Goal: Task Accomplishment & Management: Manage account settings

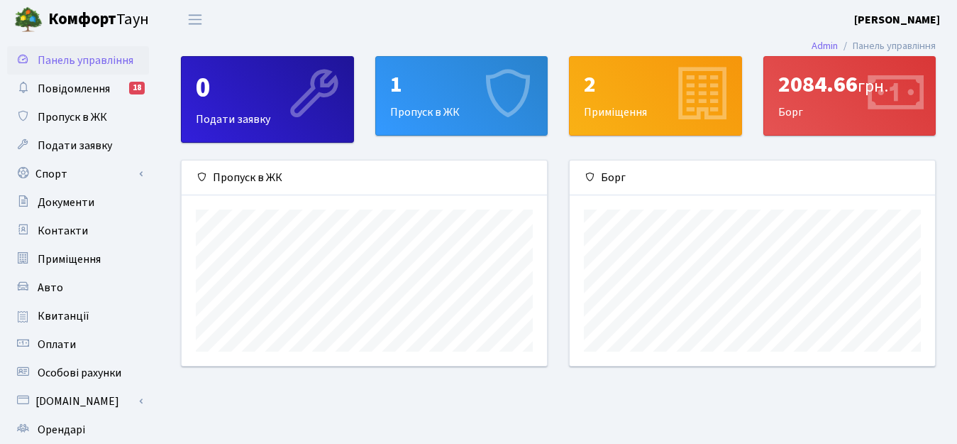
scroll to position [205, 366]
click at [79, 94] on span "Повідомлення" at bounding box center [74, 89] width 72 height 16
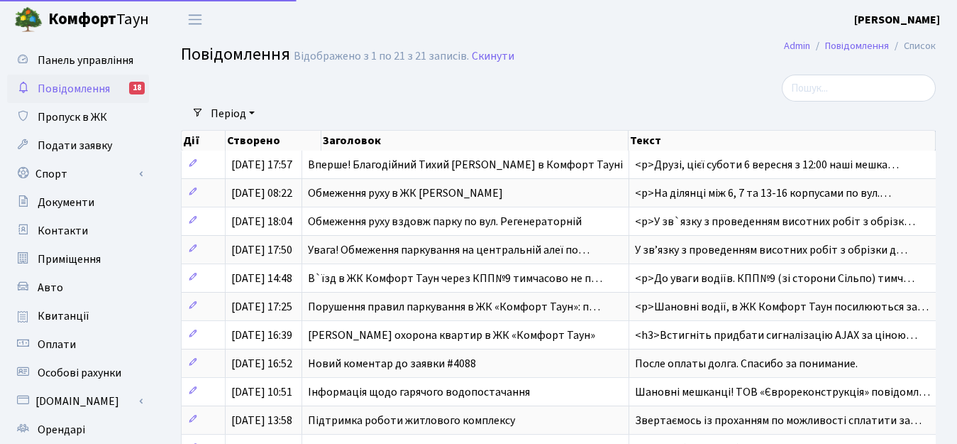
select select "25"
click at [82, 265] on span "Приміщення" at bounding box center [69, 259] width 63 height 16
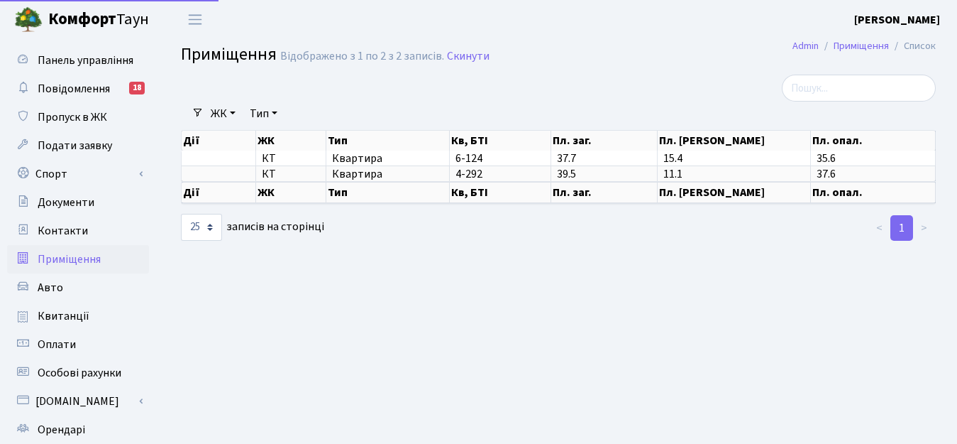
select select "25"
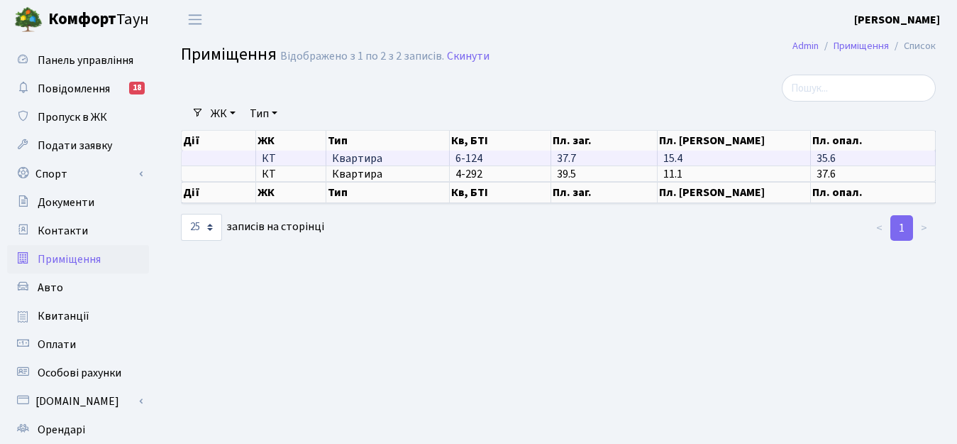
click at [474, 155] on span "6-124" at bounding box center [469, 158] width 27 height 16
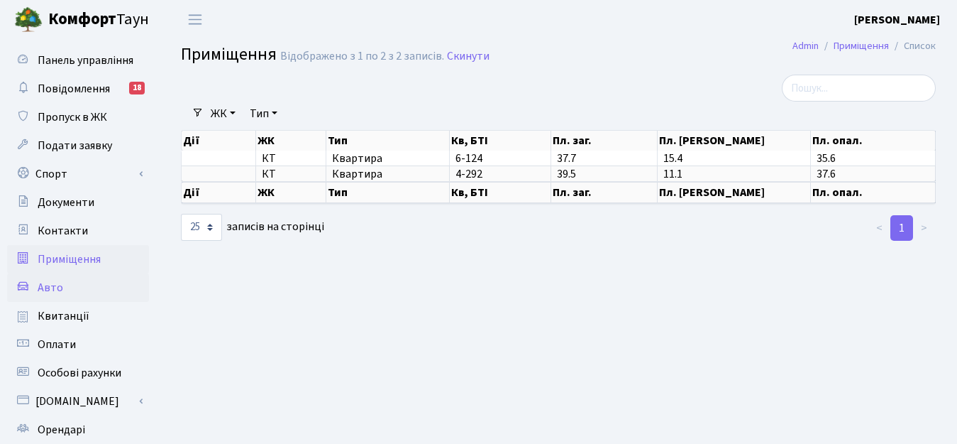
click at [50, 286] on span "Авто" at bounding box center [51, 288] width 26 height 16
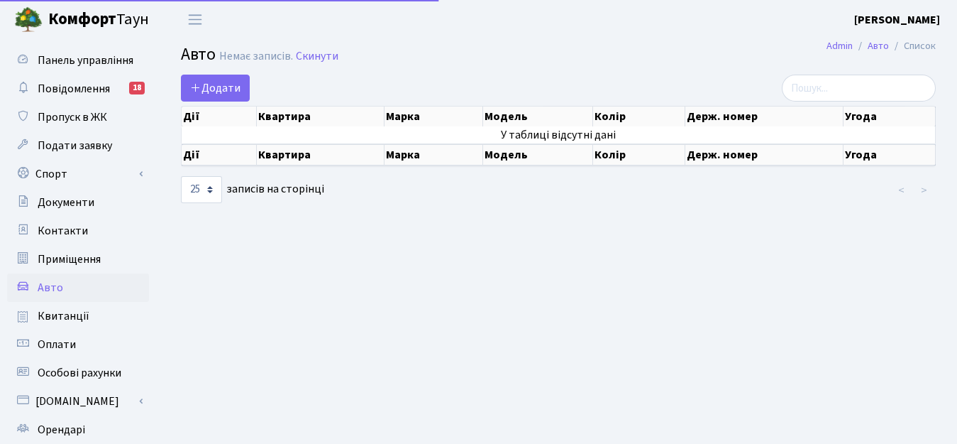
select select "25"
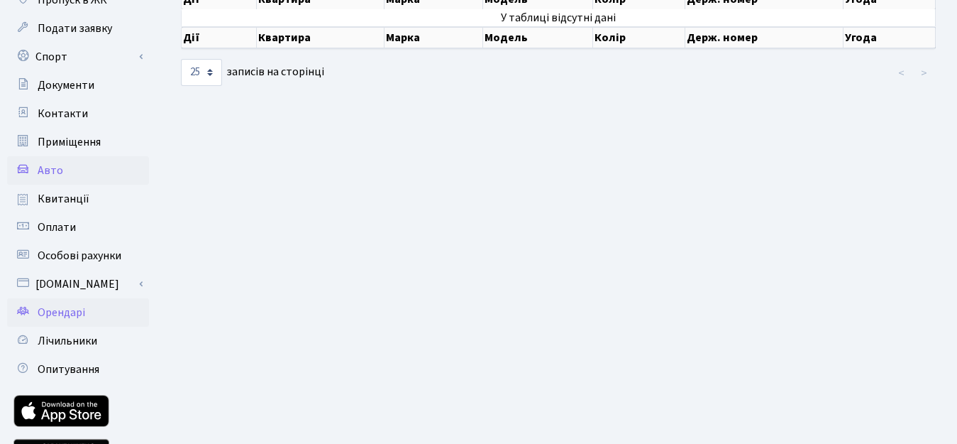
scroll to position [142, 0]
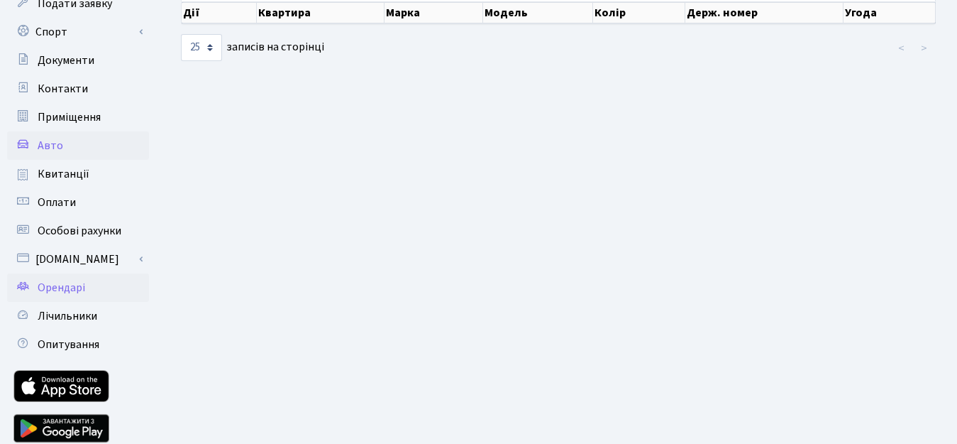
click at [63, 285] on span "Орендарі" at bounding box center [62, 288] width 48 height 16
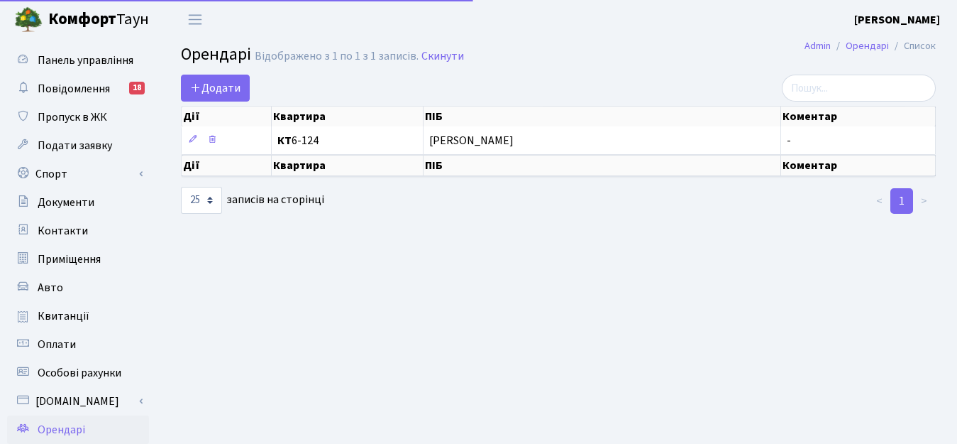
select select "25"
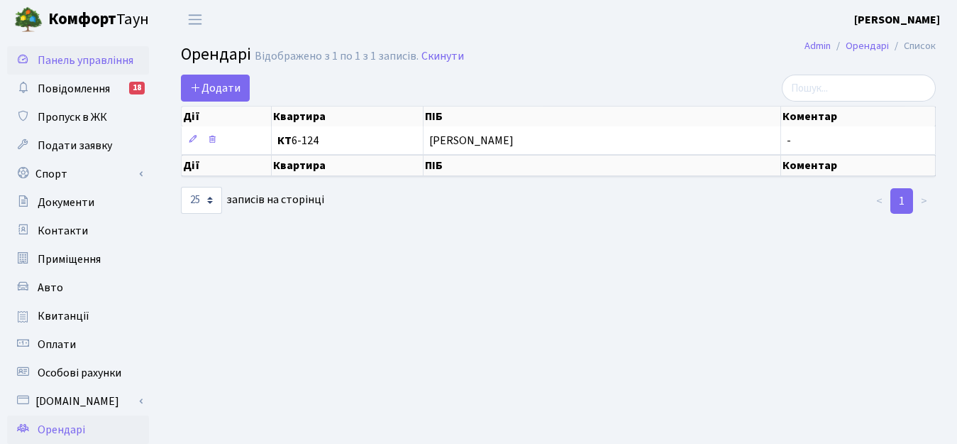
click at [99, 62] on span "Панель управління" at bounding box center [86, 61] width 96 height 16
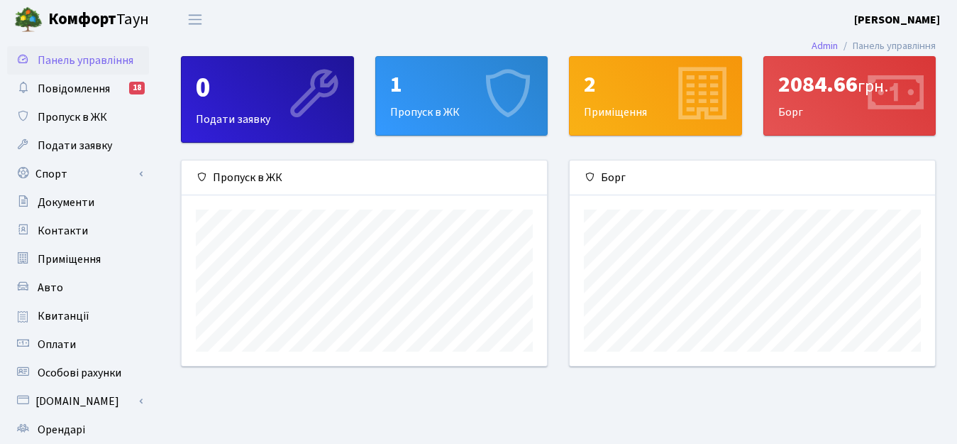
scroll to position [205, 366]
click at [627, 93] on div "2" at bounding box center [655, 84] width 143 height 27
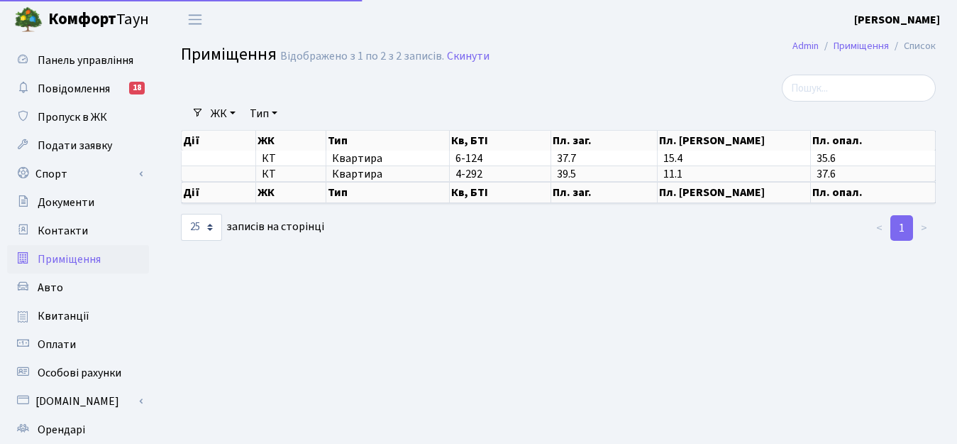
select select "25"
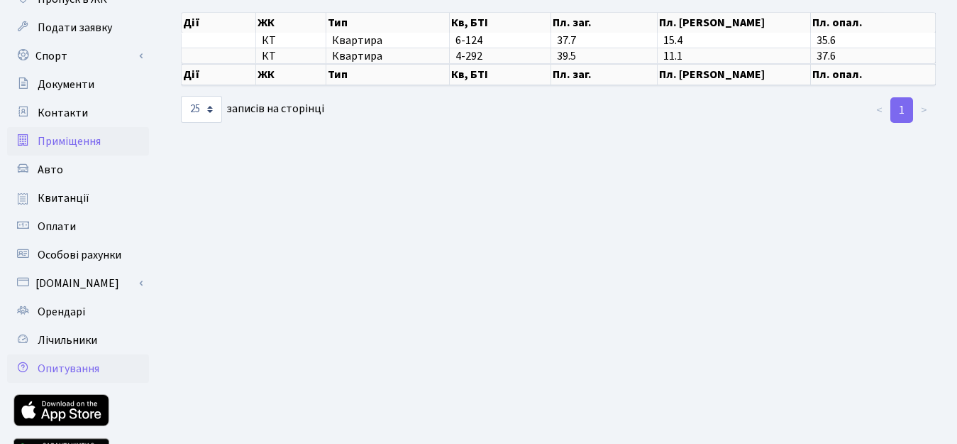
scroll to position [142, 0]
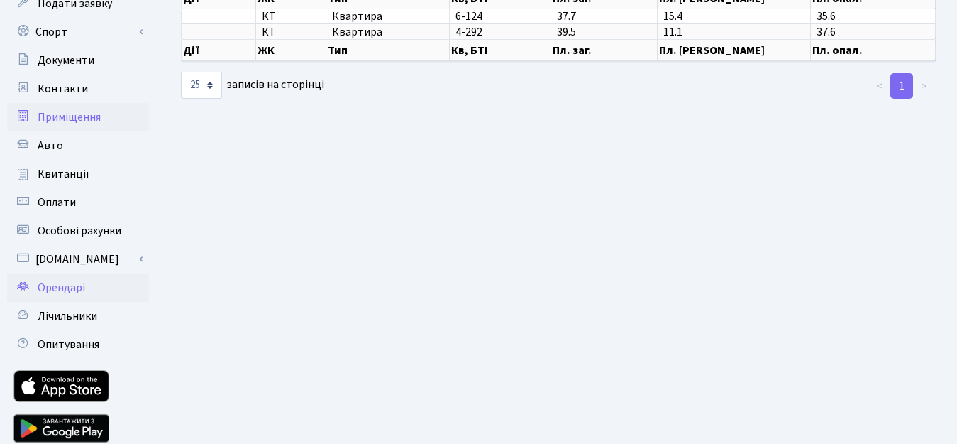
click at [63, 289] on span "Орендарі" at bounding box center [62, 288] width 48 height 16
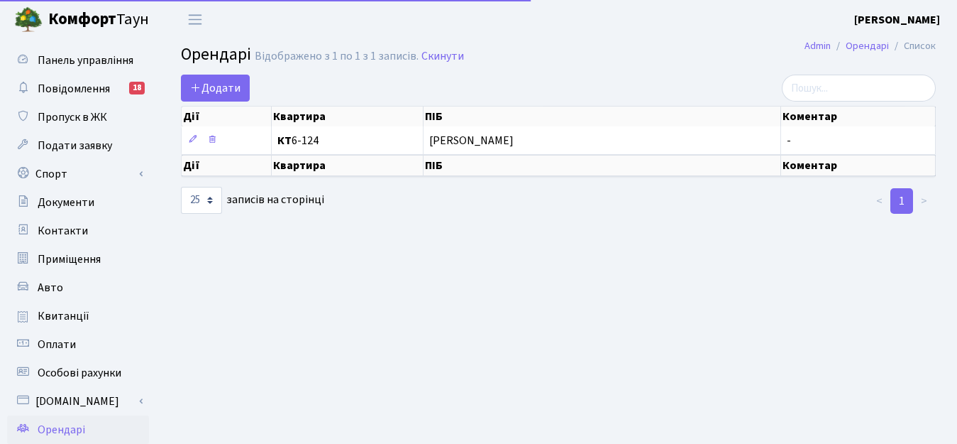
select select "25"
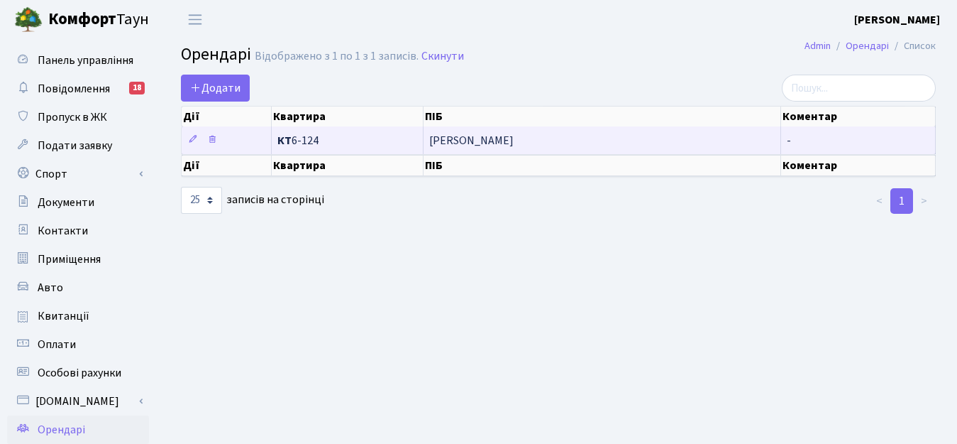
click at [469, 140] on span "[PERSON_NAME]" at bounding box center [602, 140] width 346 height 11
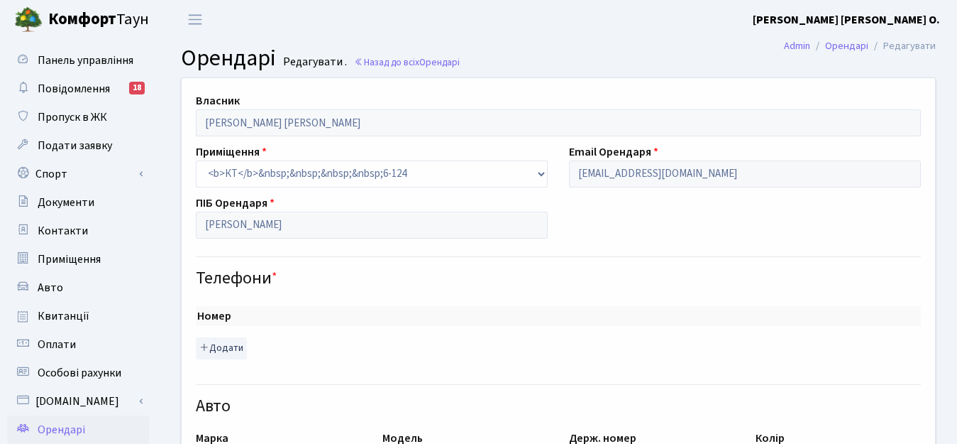
select select "2465"
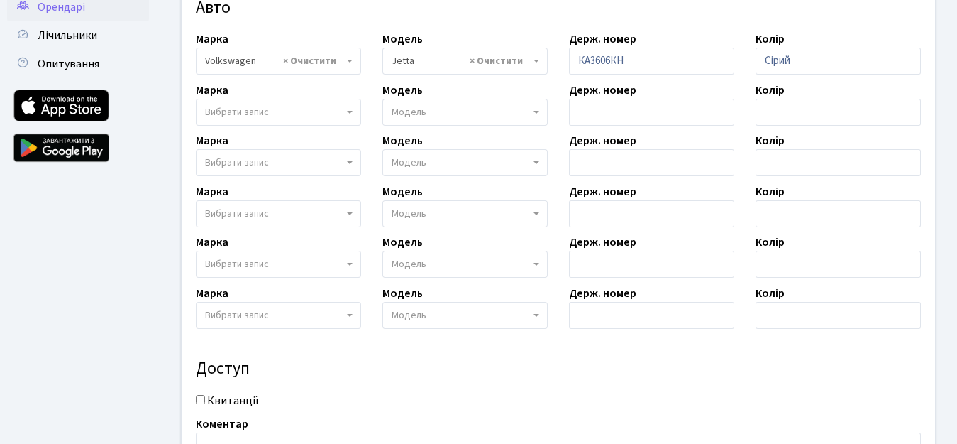
scroll to position [426, 0]
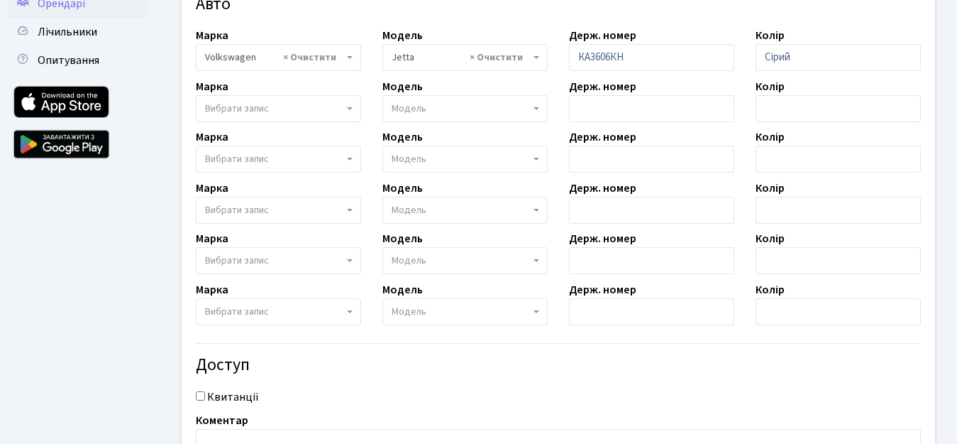
select select
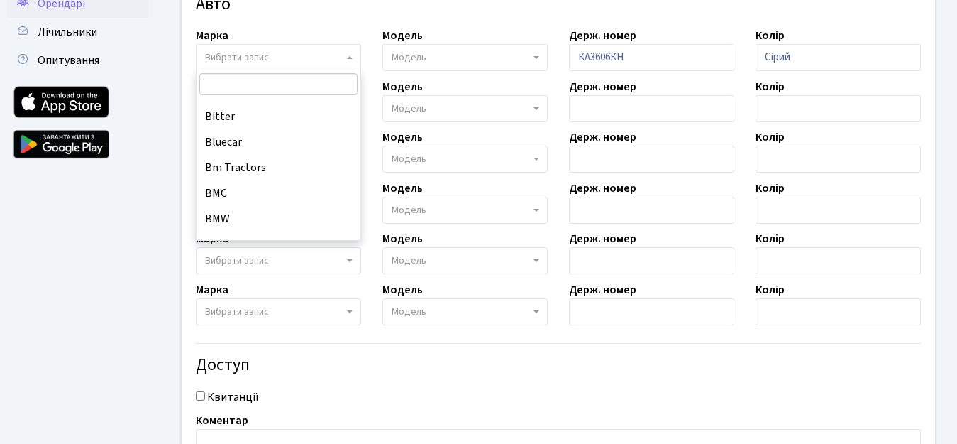
scroll to position [1419, 0]
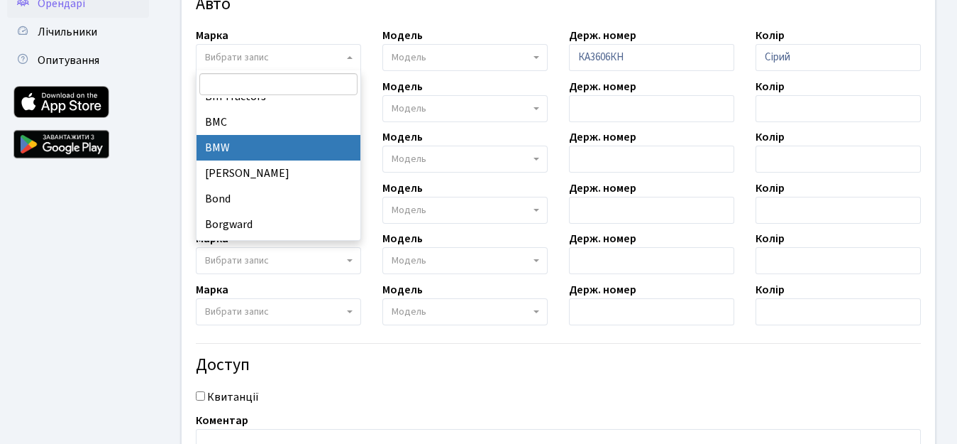
select select "19"
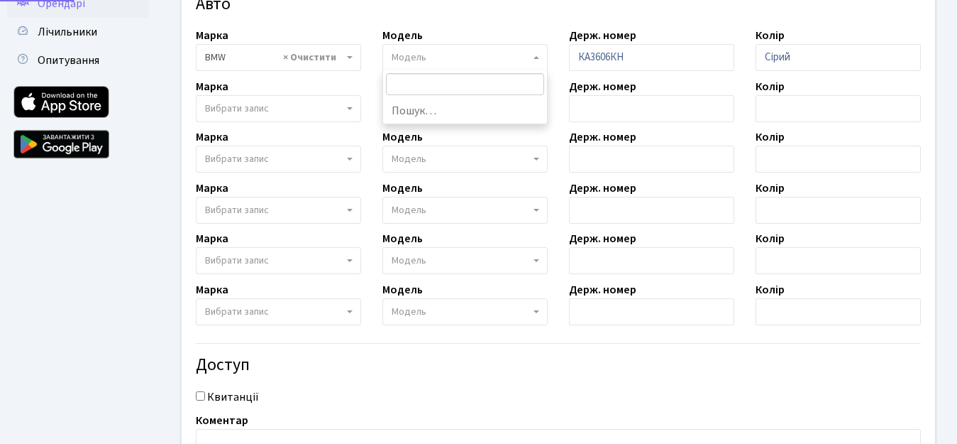
click at [482, 52] on span "Модель" at bounding box center [461, 57] width 138 height 14
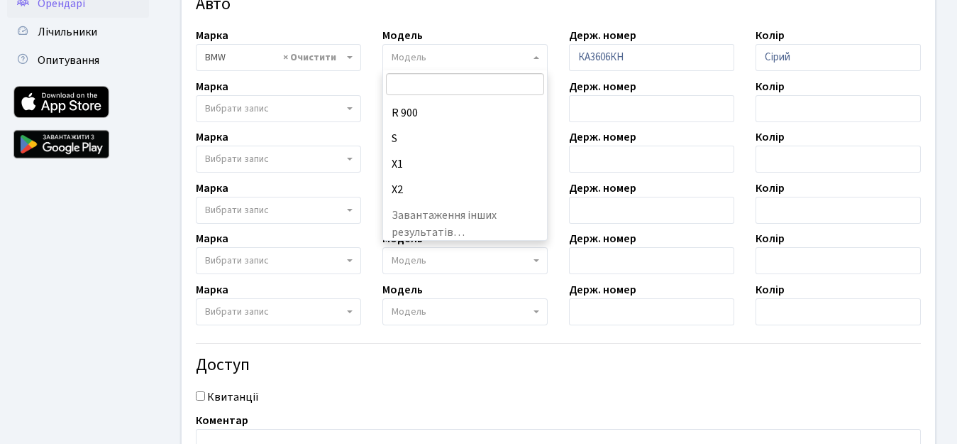
scroll to position [1945, 0]
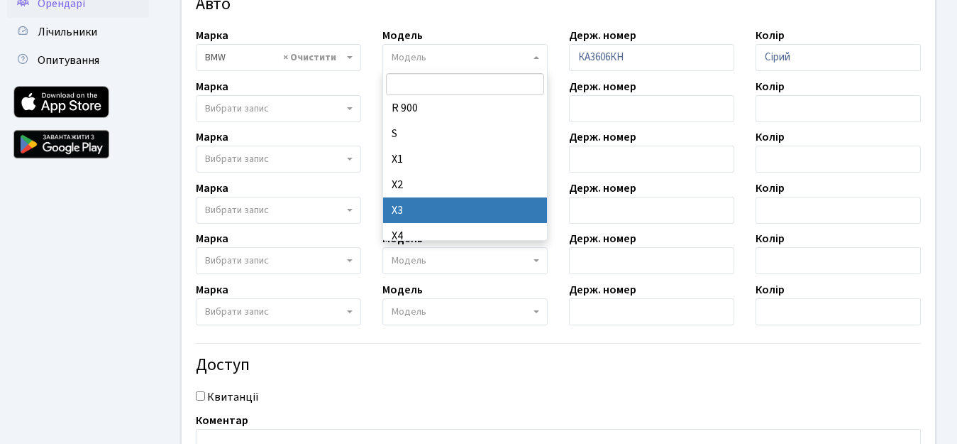
select select "261"
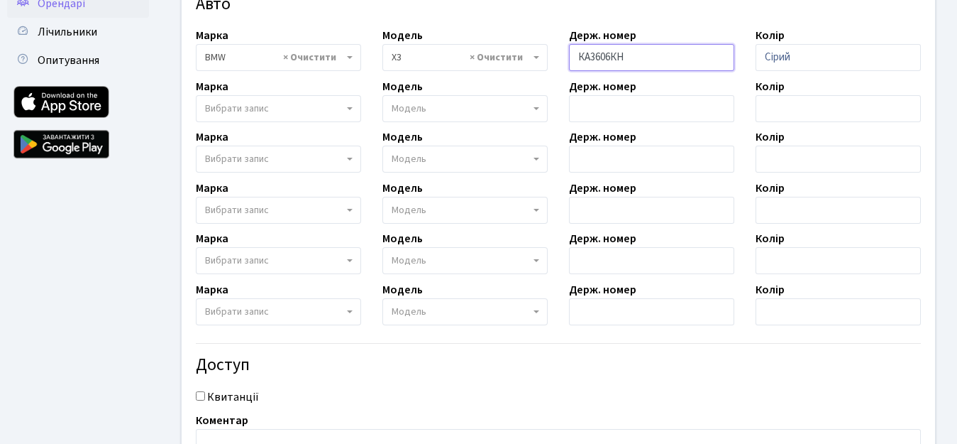
click at [632, 55] on input "КА3606КН" at bounding box center [651, 57] width 165 height 27
drag, startPoint x: 632, startPoint y: 55, endPoint x: 555, endPoint y: 69, distance: 78.7
click at [555, 69] on div "Власник Хоменко Ірина Олександрівна Приміщення - <b>КТ</b>&nbsp;&nbsp;&nbsp;&nb…" at bounding box center [558, 73] width 775 height 842
click at [635, 53] on input "КА3606КН" at bounding box center [651, 57] width 165 height 27
drag, startPoint x: 635, startPoint y: 53, endPoint x: 605, endPoint y: 54, distance: 30.5
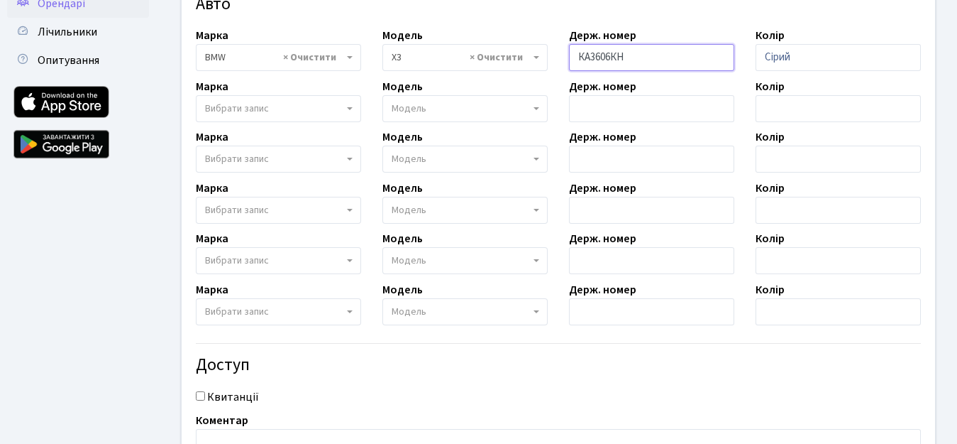
click at [605, 54] on input "КА3606КН" at bounding box center [651, 57] width 165 height 27
type input "к"
type input "КА5250РР"
click at [793, 57] on input "Сірий" at bounding box center [838, 57] width 165 height 27
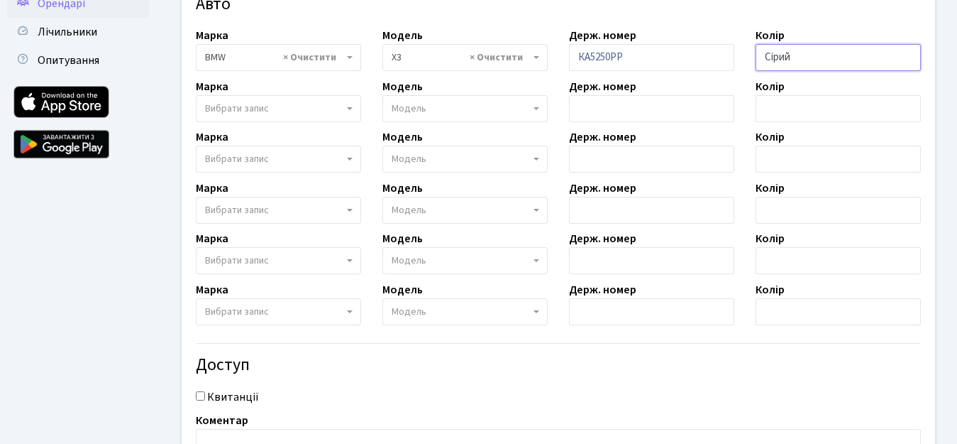
drag, startPoint x: 793, startPoint y: 57, endPoint x: 717, endPoint y: 64, distance: 77.0
click at [717, 64] on div "Власник Хоменко Ірина Олександрівна Приміщення - <b>КТ</b>&nbsp;&nbsp;&nbsp;&nb…" at bounding box center [558, 73] width 775 height 842
type input "чорний"
click at [738, 90] on div "Держ. номер" at bounding box center [652, 100] width 187 height 44
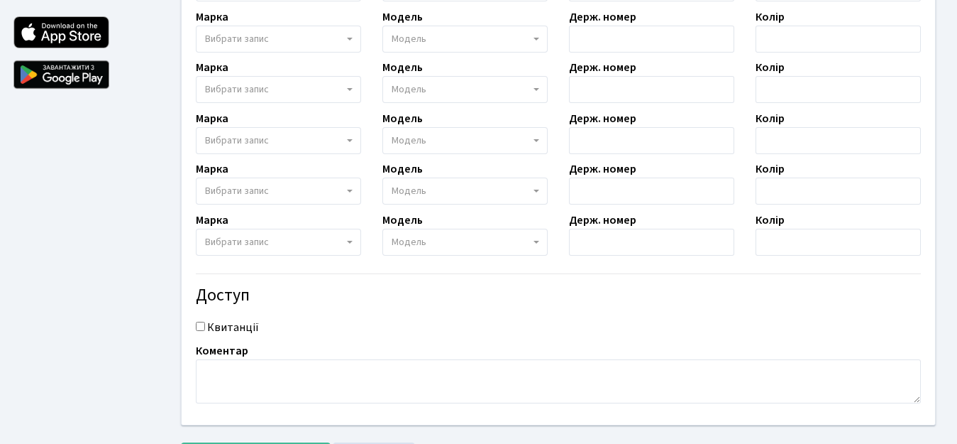
scroll to position [564, 0]
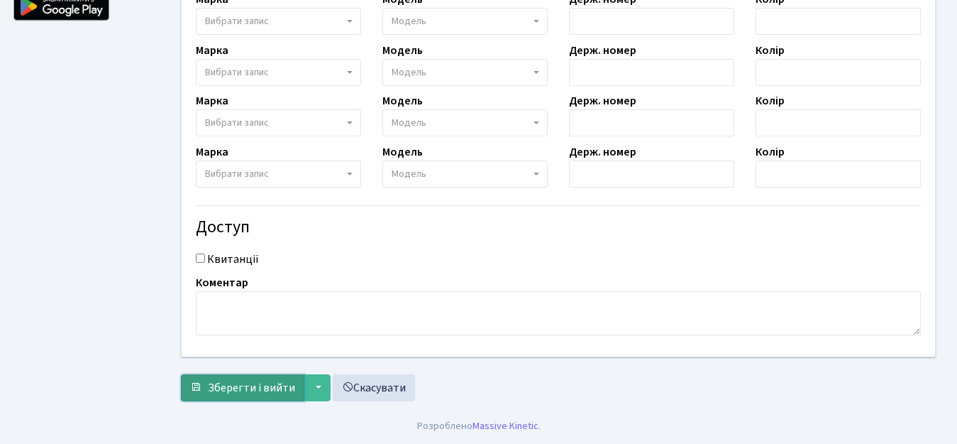
click at [246, 389] on span "Зберегти і вийти" at bounding box center [251, 388] width 87 height 16
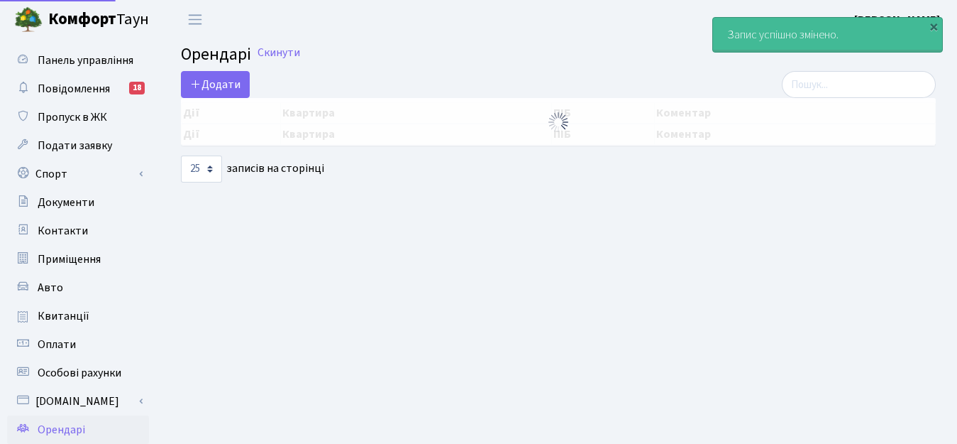
select select "25"
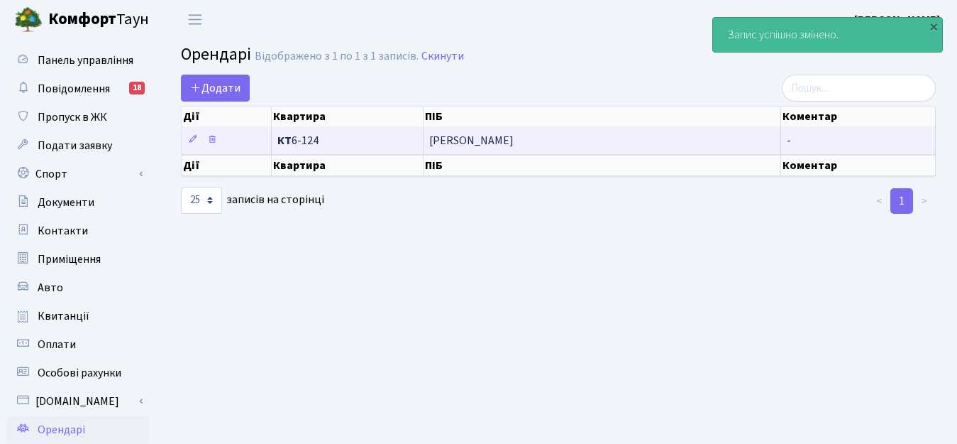
click at [468, 136] on span "[PERSON_NAME]" at bounding box center [602, 140] width 346 height 11
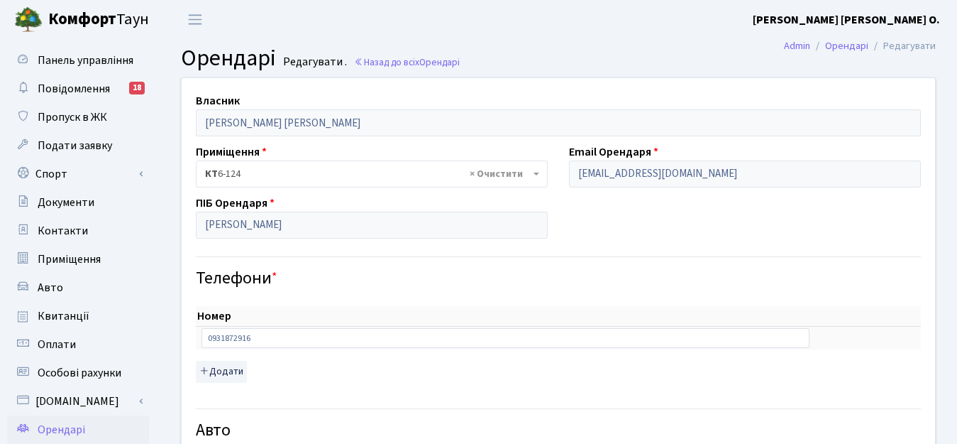
select select "261"
click at [83, 89] on span "Повідомлення" at bounding box center [74, 89] width 72 height 16
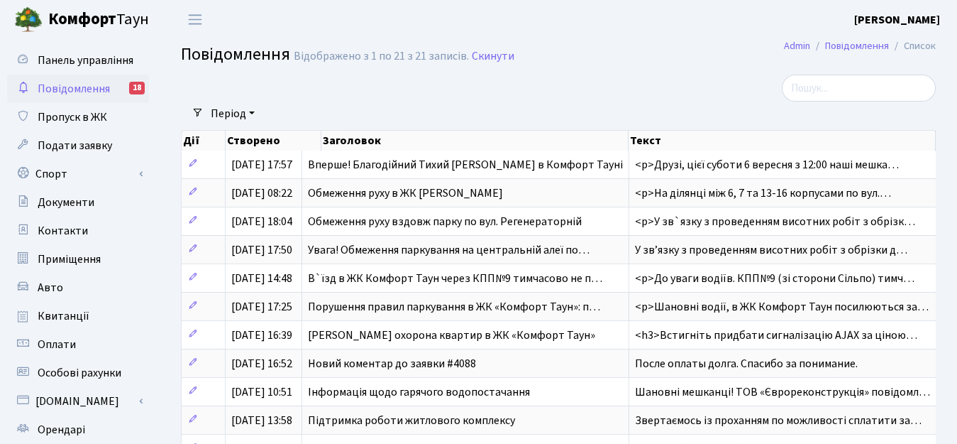
select select "25"
